Goal: Information Seeking & Learning: Learn about a topic

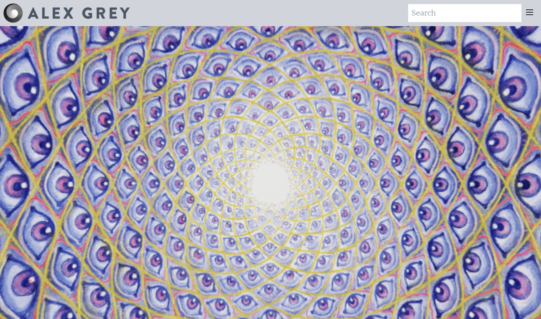
click at [530, 18] on div at bounding box center [529, 13] width 16 height 18
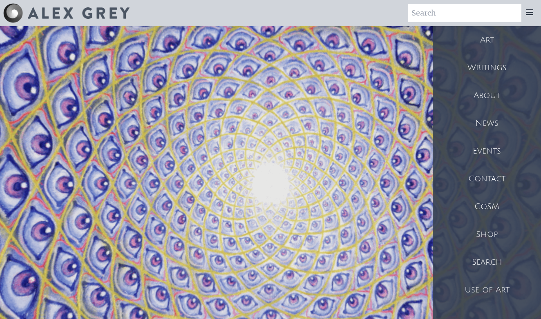
click at [493, 40] on div "Art" at bounding box center [487, 40] width 108 height 28
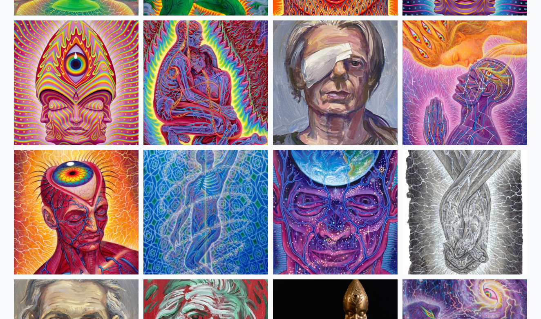
scroll to position [1757, 0]
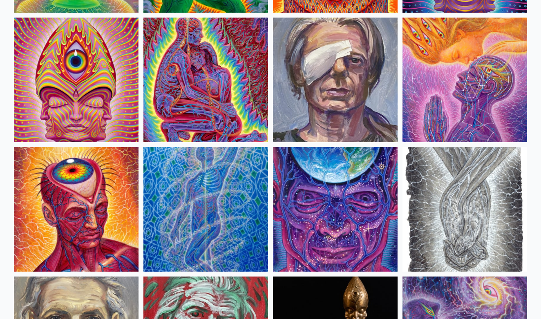
click at [120, 232] on img at bounding box center [76, 209] width 125 height 125
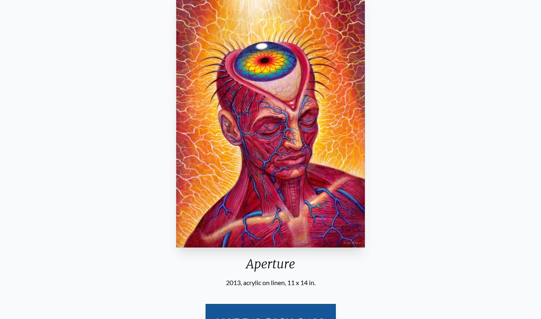
scroll to position [164, 0]
